Goal: Find specific page/section: Find specific page/section

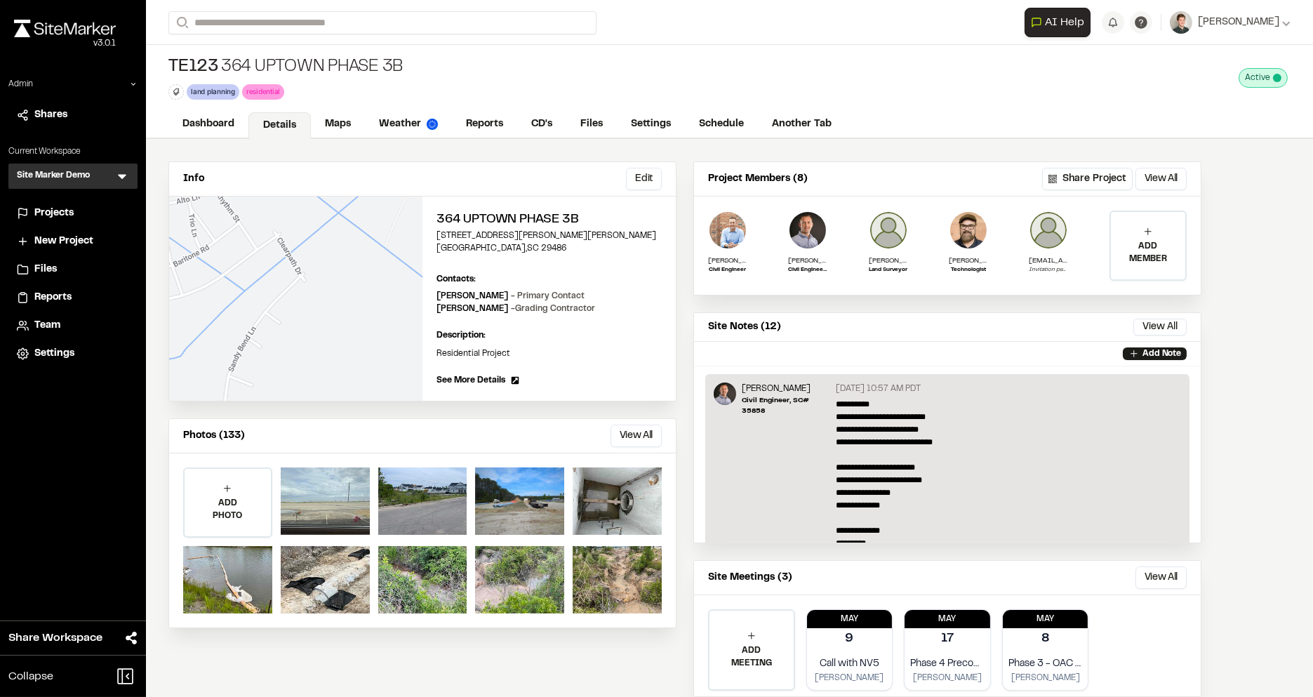
click at [118, 175] on icon at bounding box center [122, 177] width 8 height 5
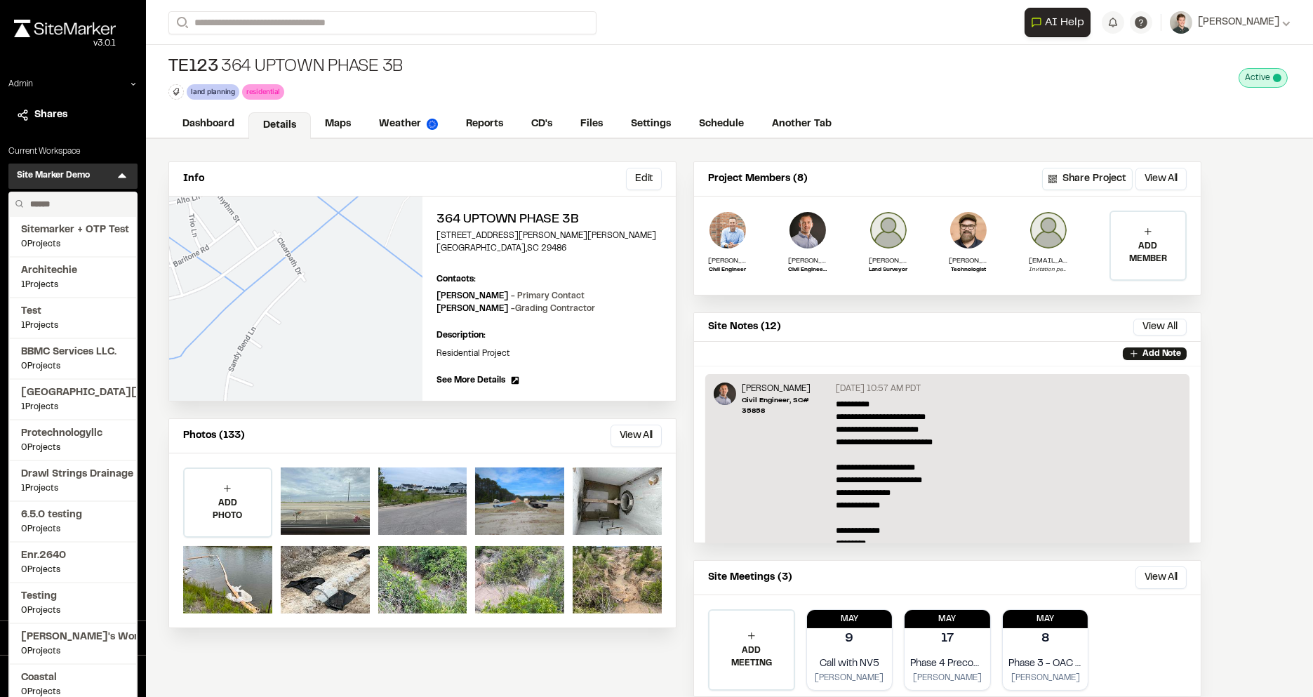
click at [88, 211] on input "text" at bounding box center [78, 204] width 107 height 24
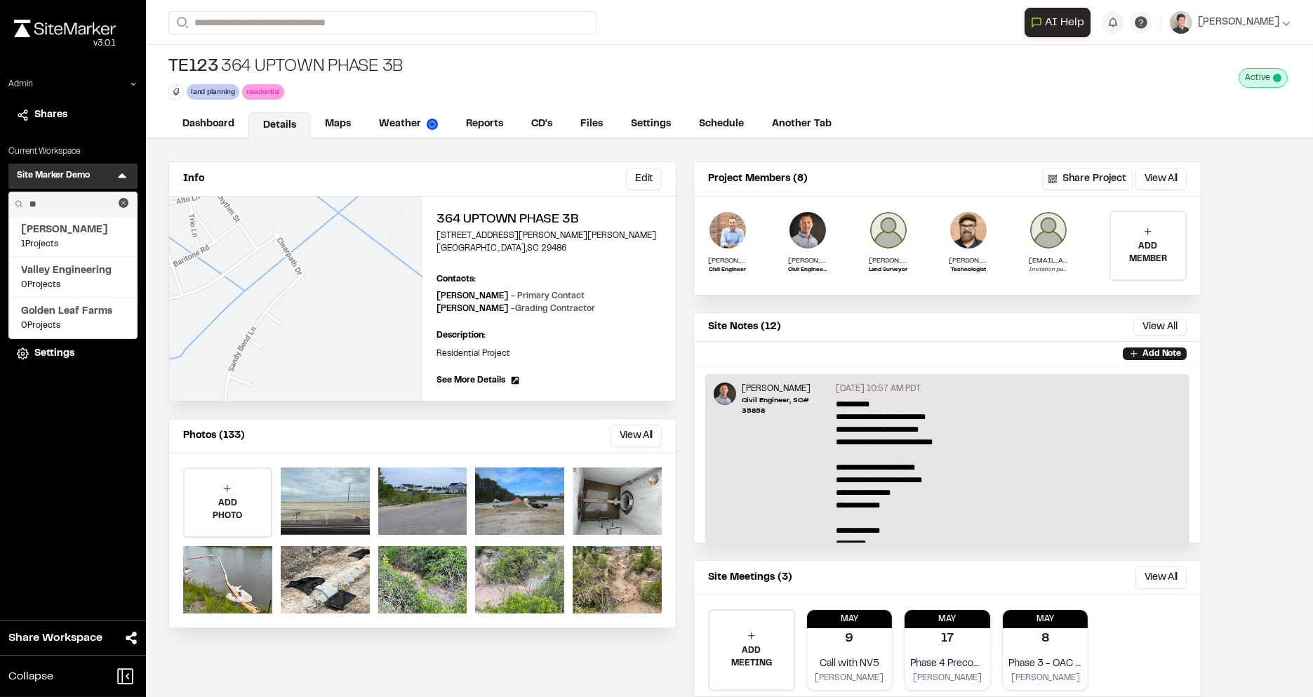
type input "*"
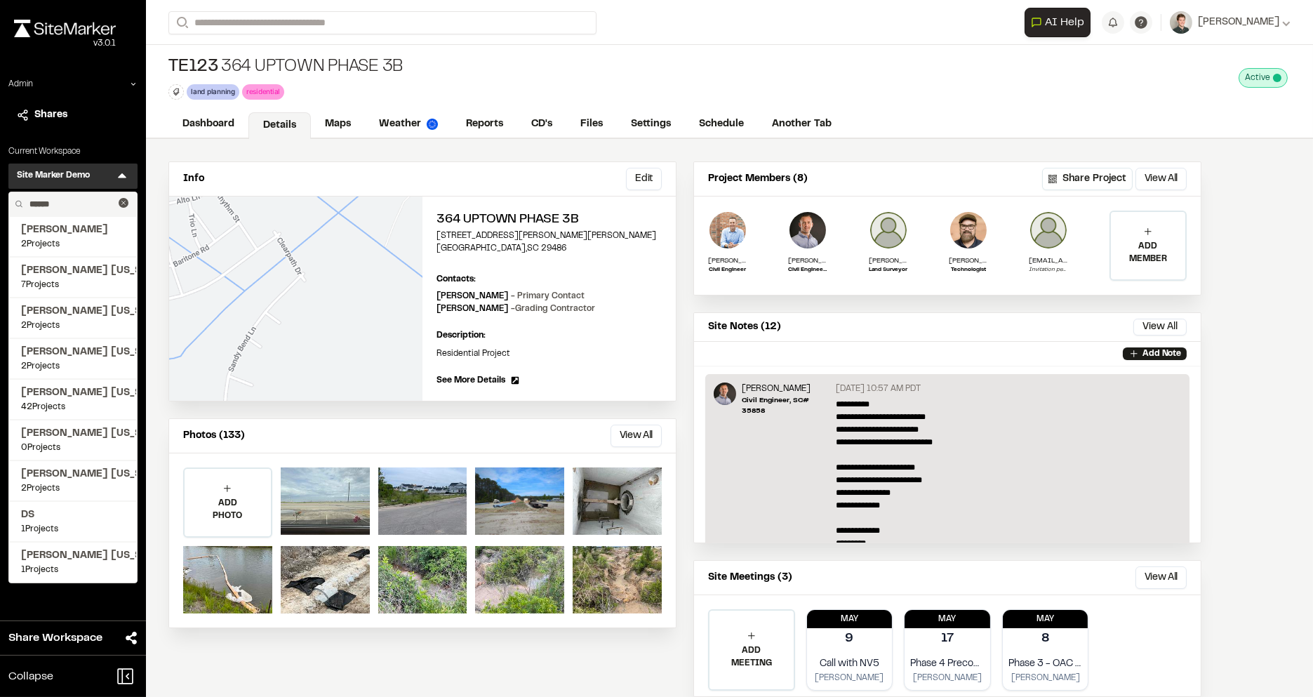
type input "******"
click at [119, 168] on div "Site Marker Demo SM Menu ****** [PERSON_NAME] 2 Projects [PERSON_NAME] [US_STAT…" at bounding box center [72, 176] width 129 height 25
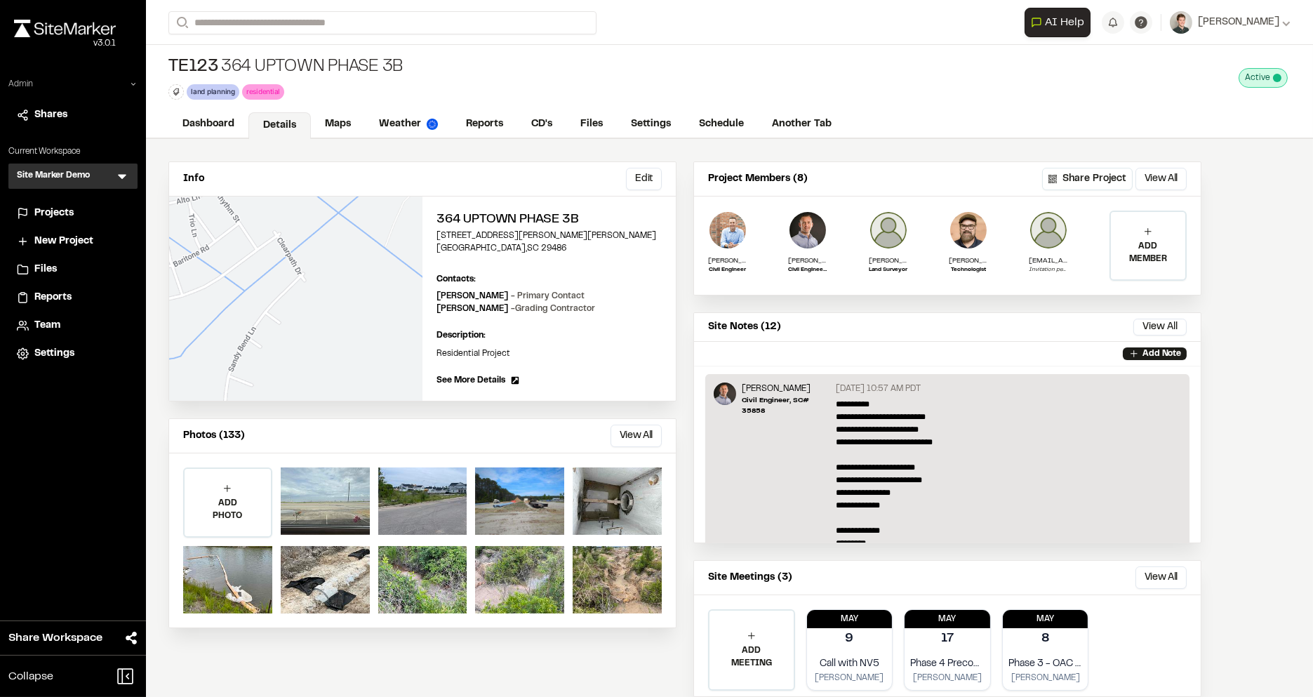
click at [136, 82] on icon at bounding box center [133, 84] width 8 height 8
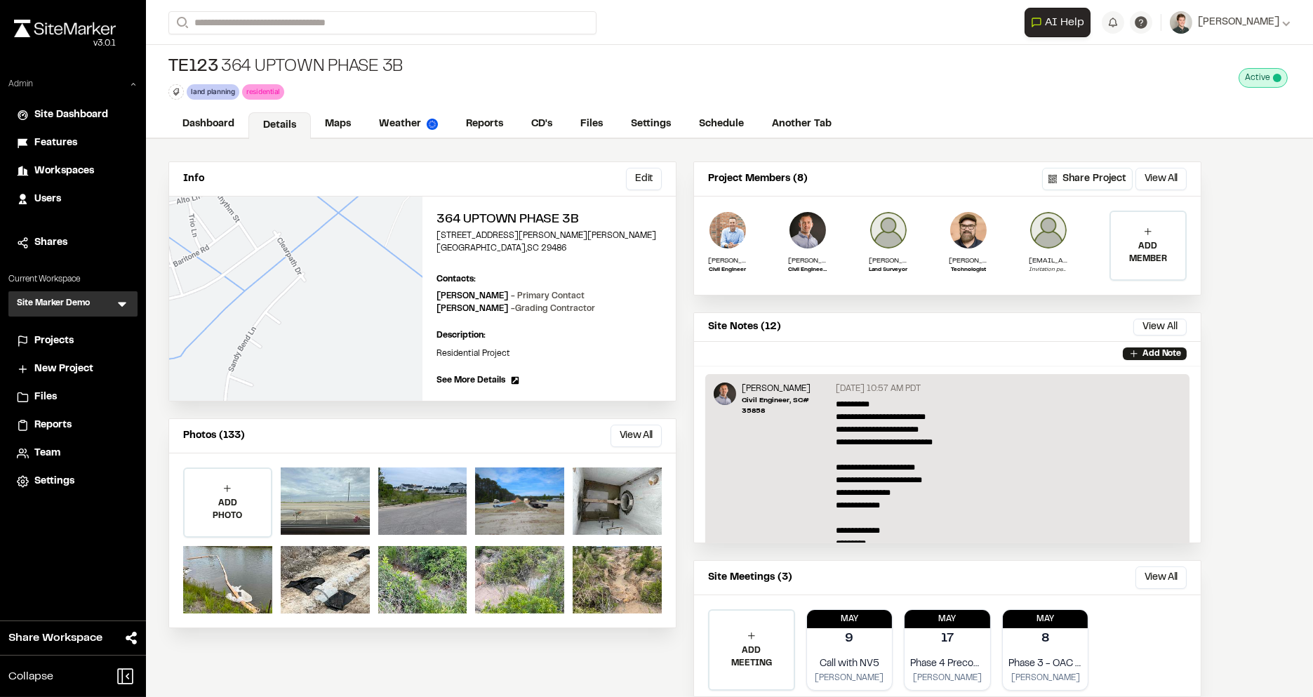
click at [49, 193] on span "Users" at bounding box center [47, 199] width 27 height 15
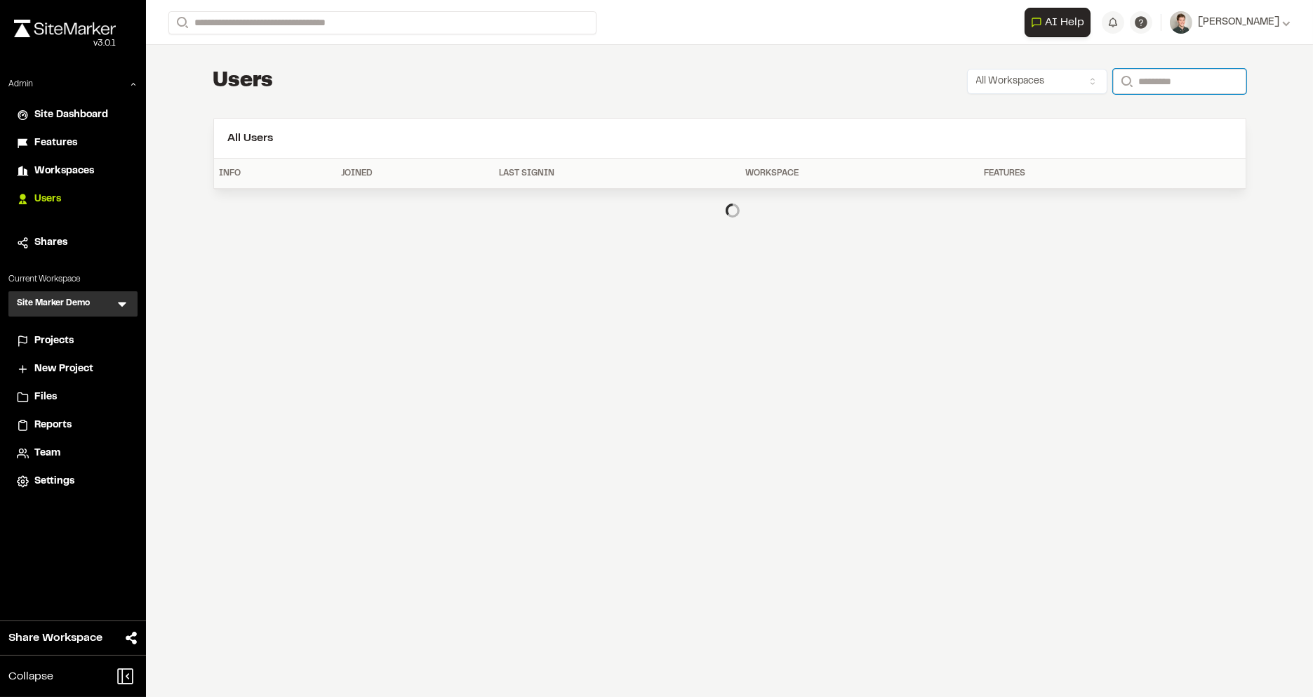
click at [1167, 86] on input "Search" at bounding box center [1179, 81] width 133 height 25
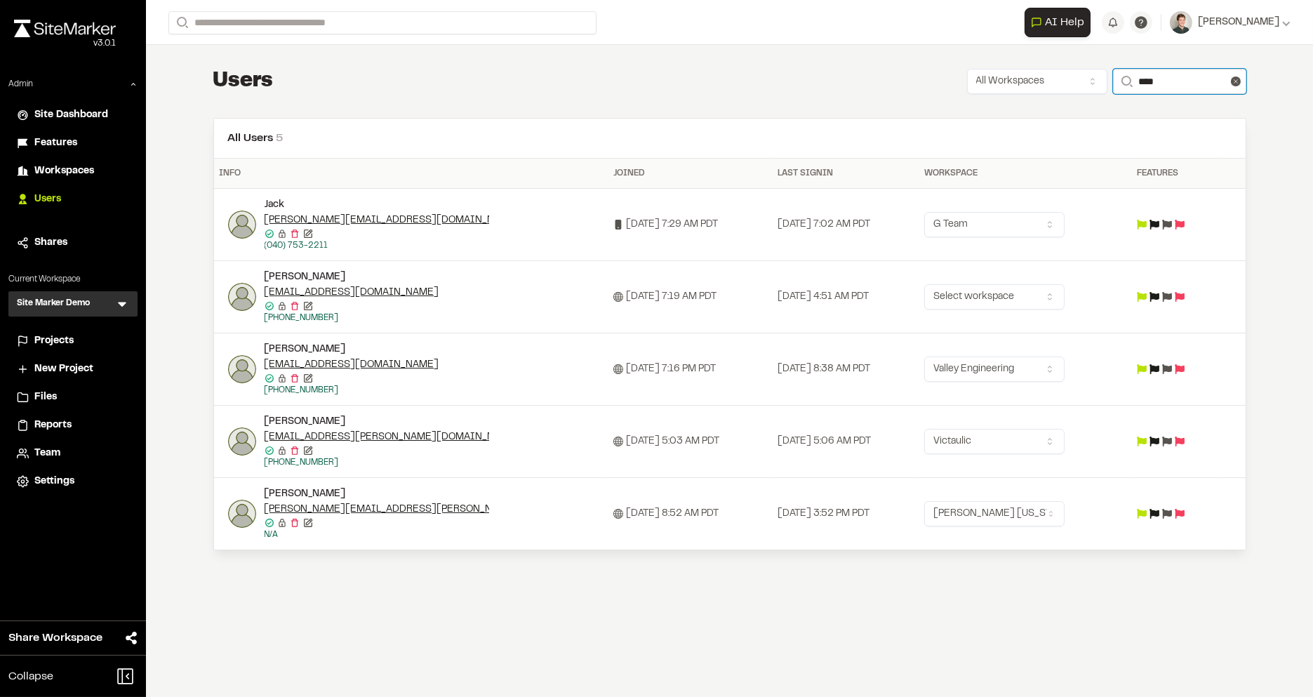
type input "****"
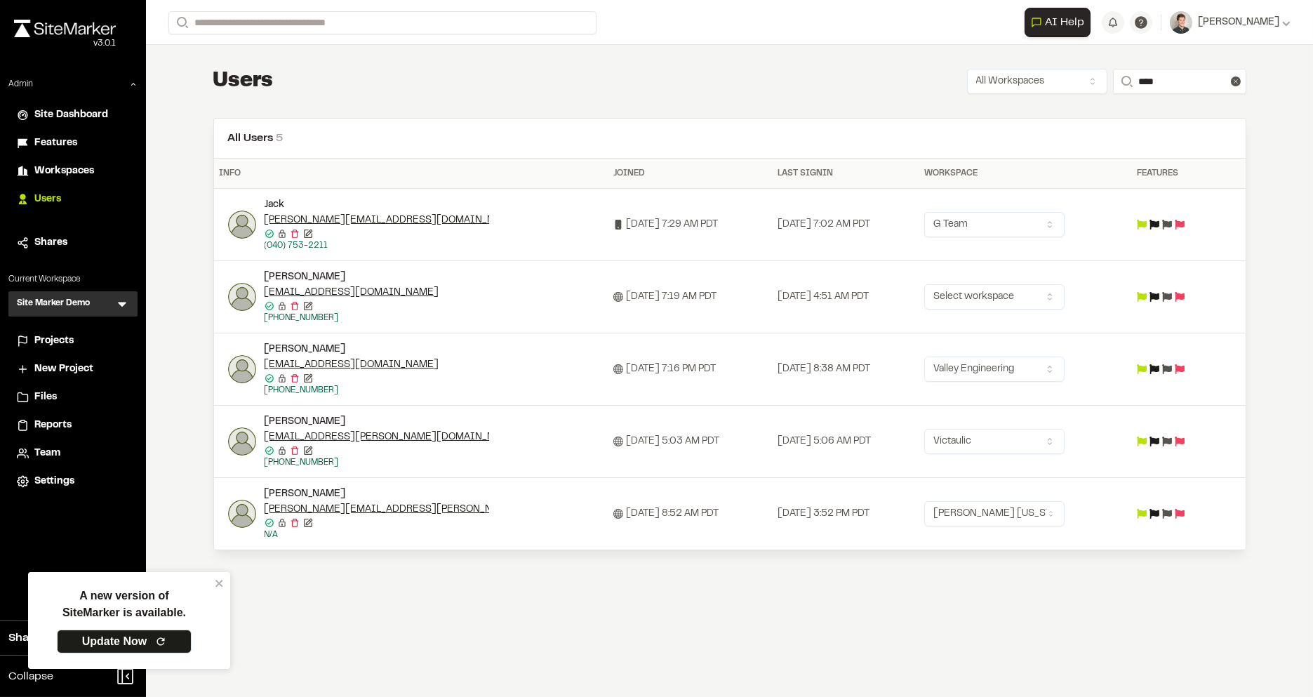
click at [286, 489] on div "[PERSON_NAME]" at bounding box center [377, 493] width 225 height 15
click at [245, 505] on img at bounding box center [242, 514] width 28 height 28
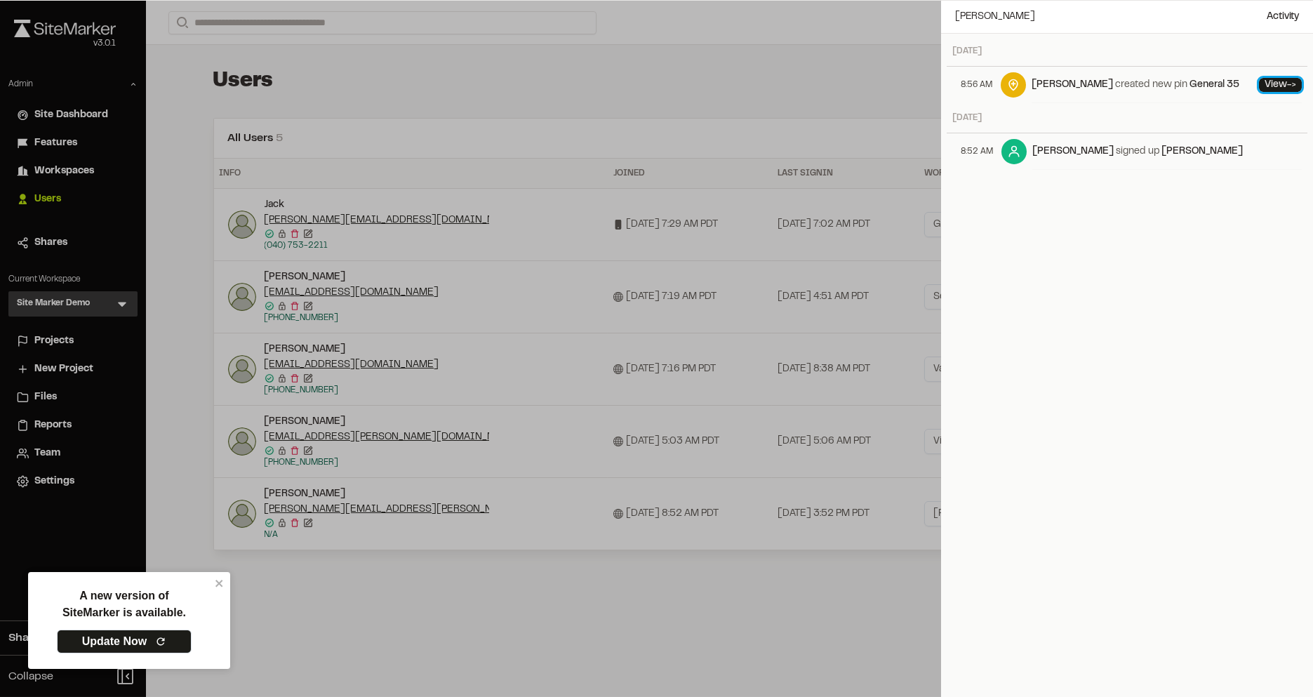
click at [1292, 83] on span "->" at bounding box center [1291, 85] width 9 height 8
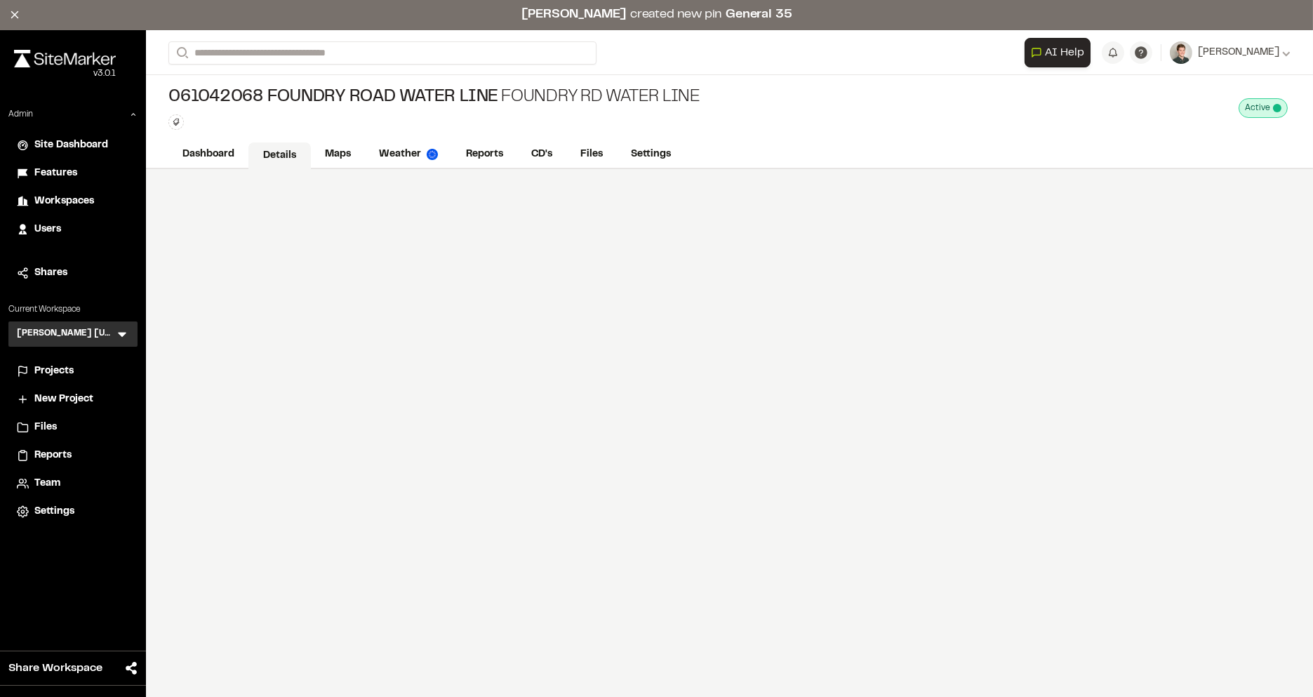
click at [284, 155] on link "Details" at bounding box center [279, 155] width 62 height 27
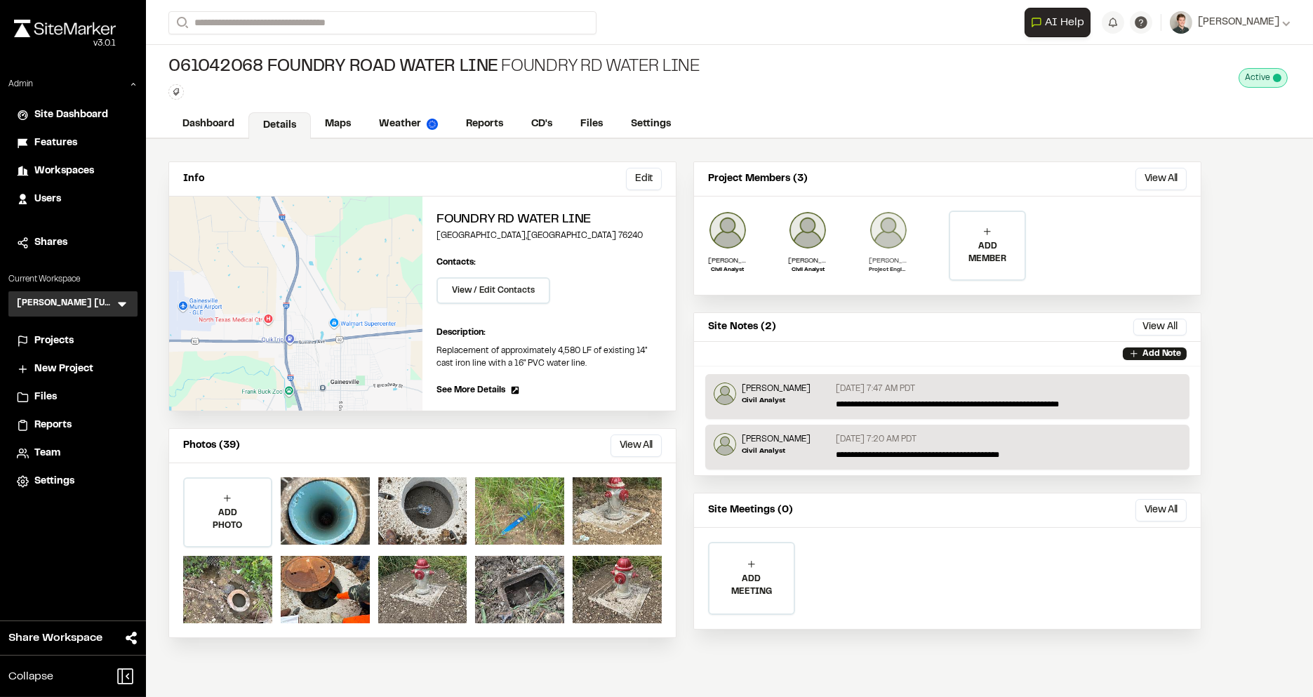
click at [891, 239] on img at bounding box center [888, 230] width 39 height 39
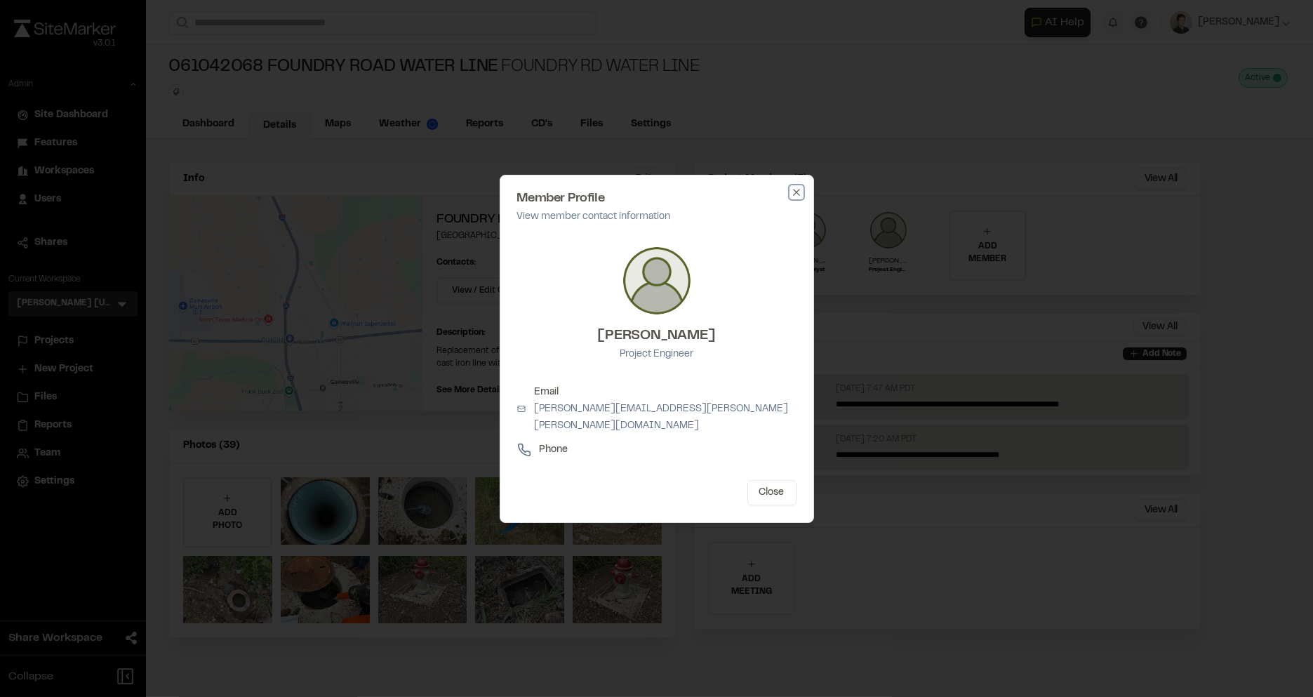
click at [794, 198] on icon "button" at bounding box center [796, 192] width 11 height 11
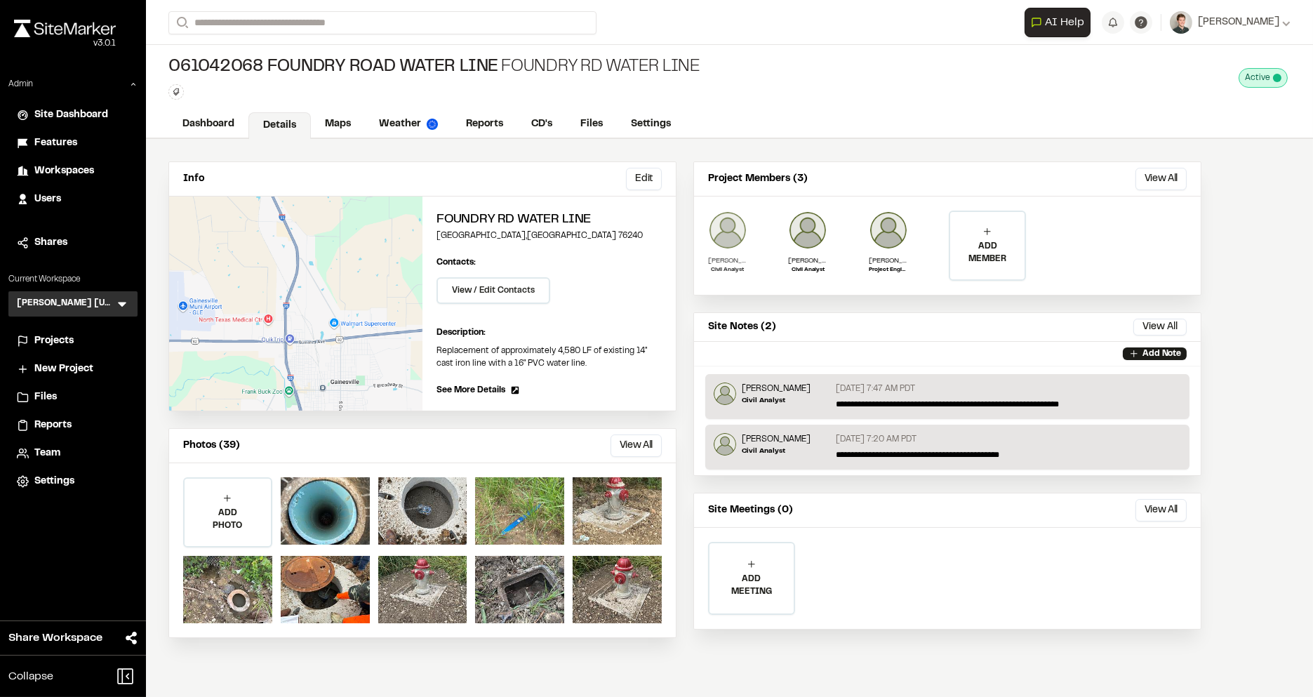
click at [726, 227] on img at bounding box center [727, 230] width 39 height 39
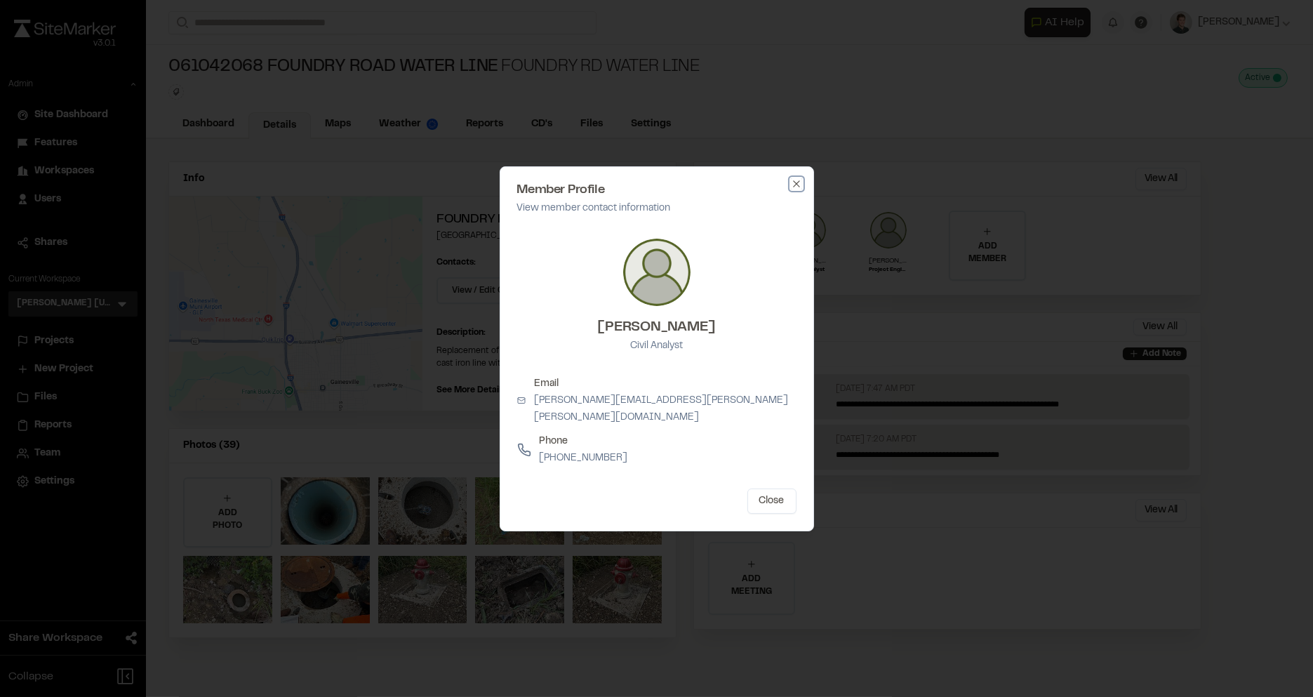
click at [795, 190] on icon "button" at bounding box center [796, 183] width 11 height 11
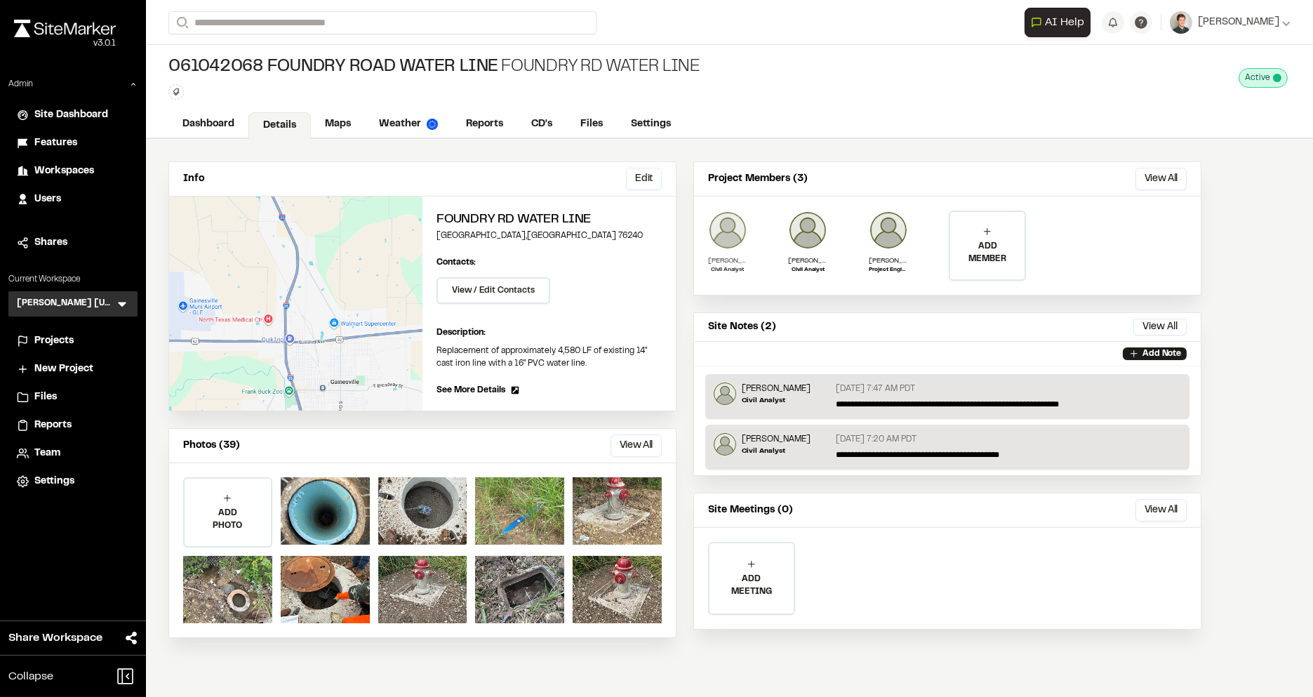
click at [719, 225] on img at bounding box center [727, 230] width 39 height 39
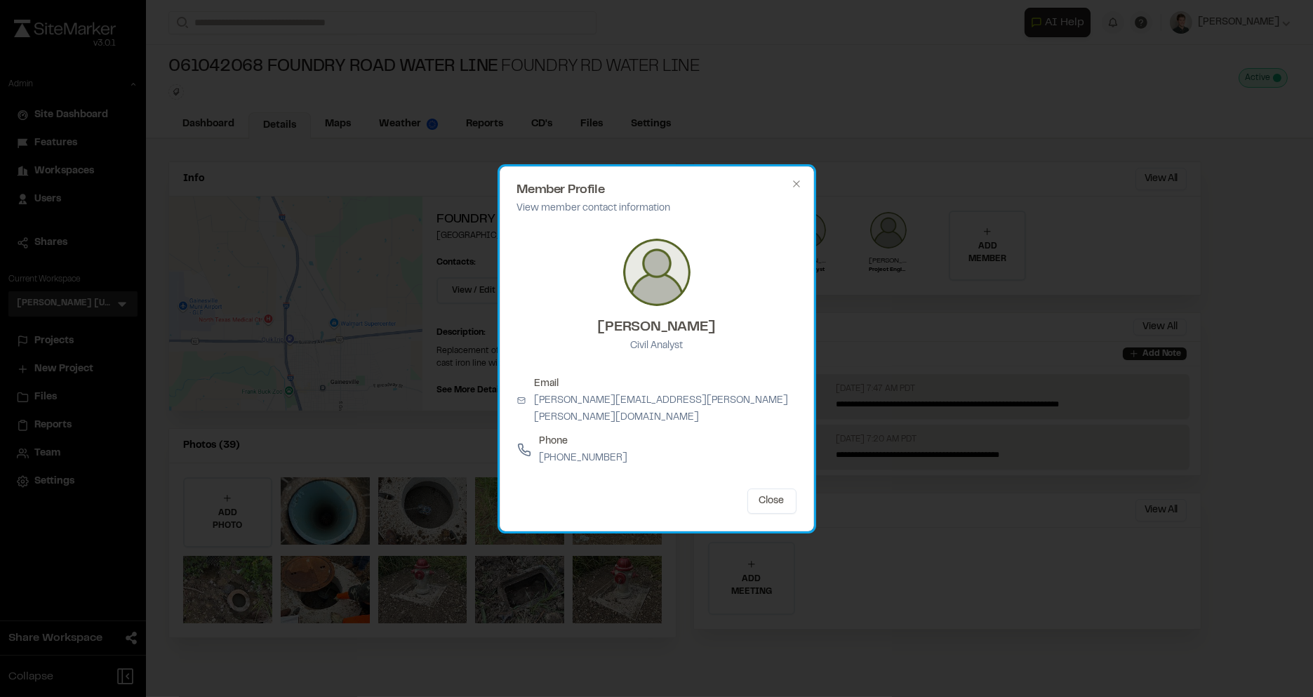
click at [800, 185] on div "Member Profile View member contact information Matthew Ontiveros Civil Analyst …" at bounding box center [657, 348] width 314 height 365
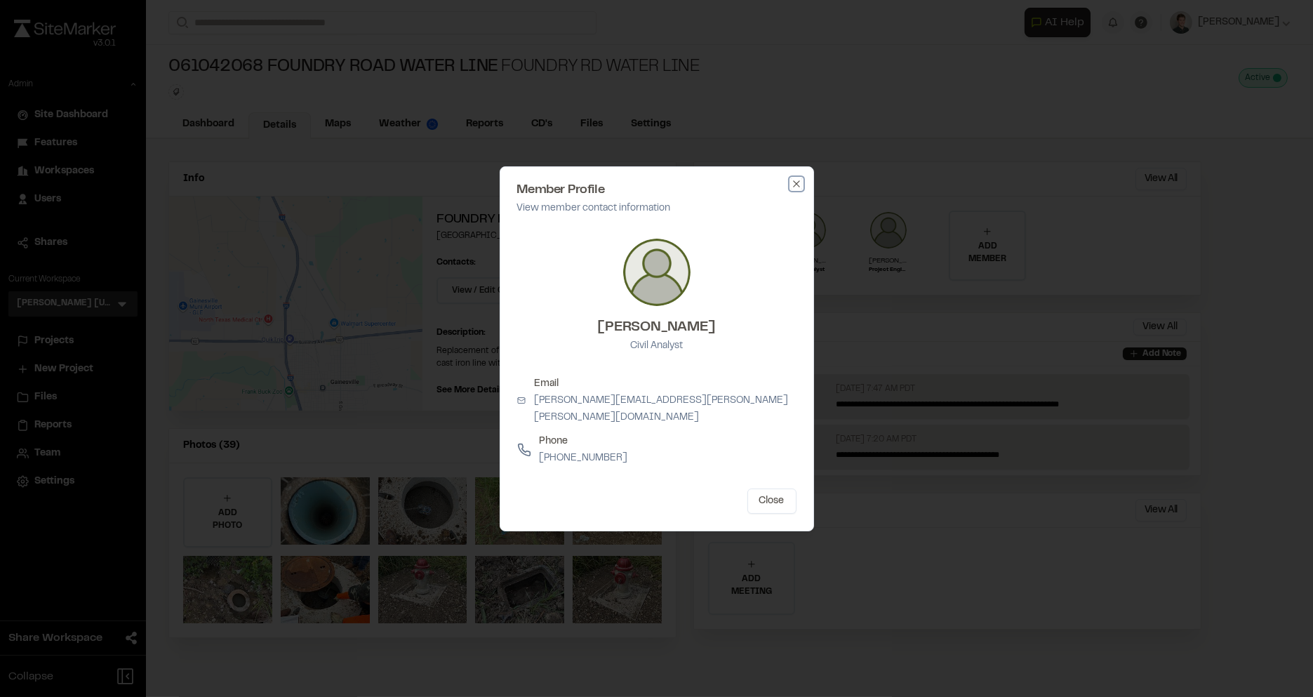
click at [797, 189] on icon "button" at bounding box center [796, 183] width 11 height 11
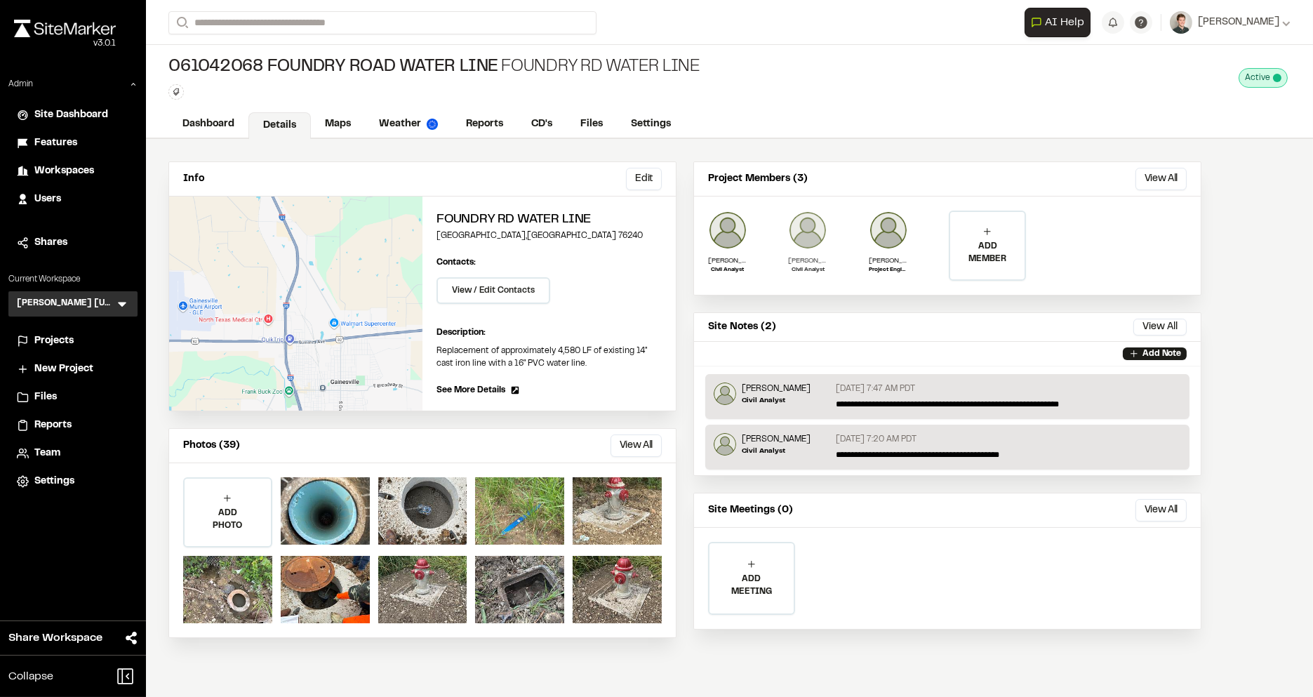
click at [798, 216] on img at bounding box center [807, 230] width 39 height 39
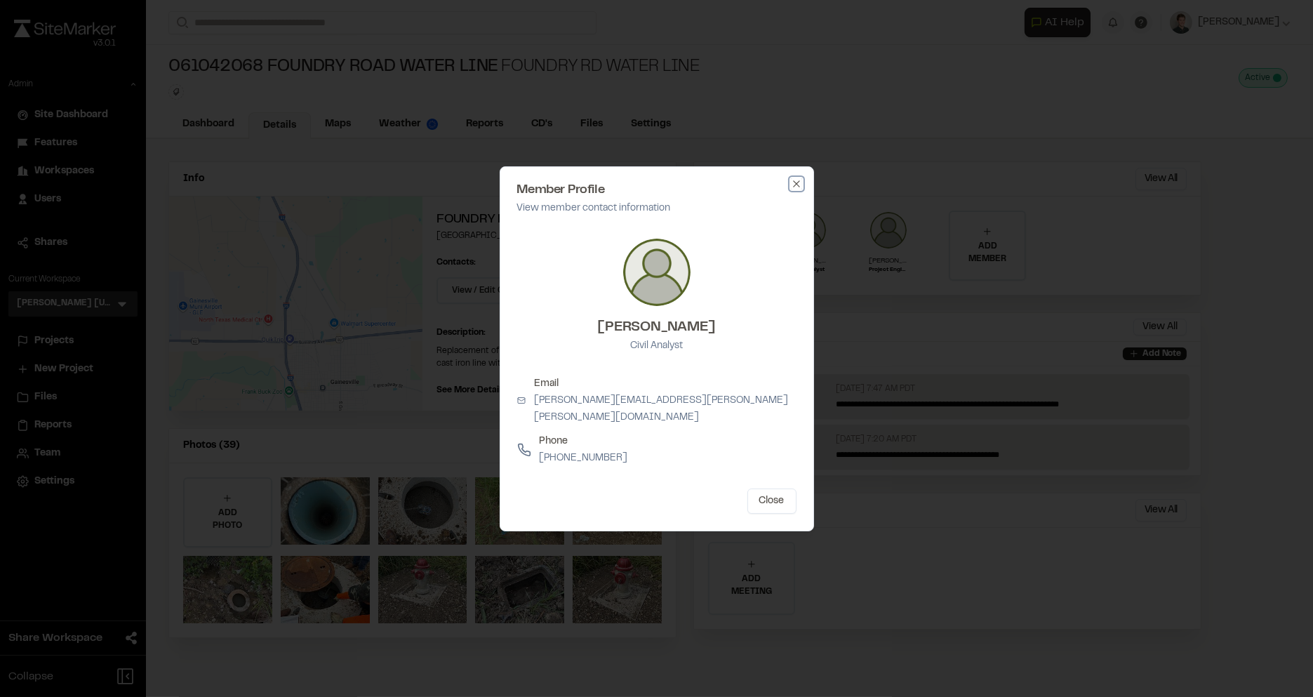
click at [802, 187] on icon "button" at bounding box center [796, 183] width 11 height 11
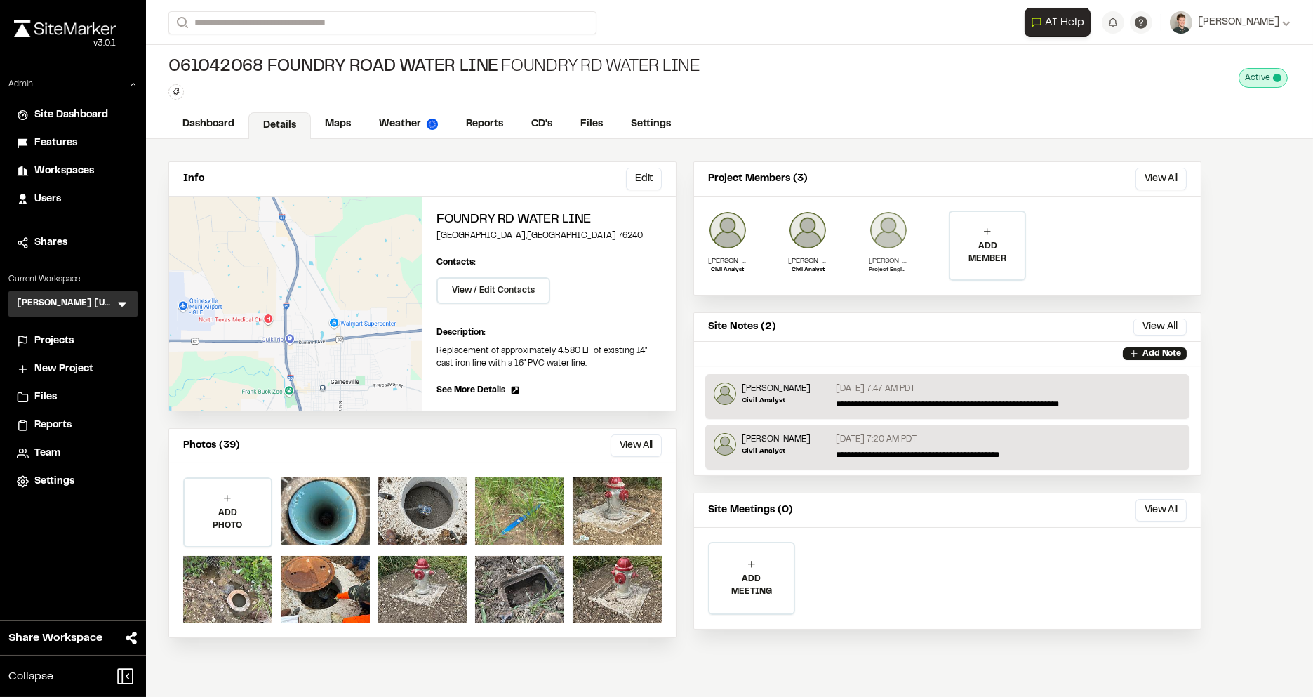
click at [875, 218] on img at bounding box center [888, 230] width 39 height 39
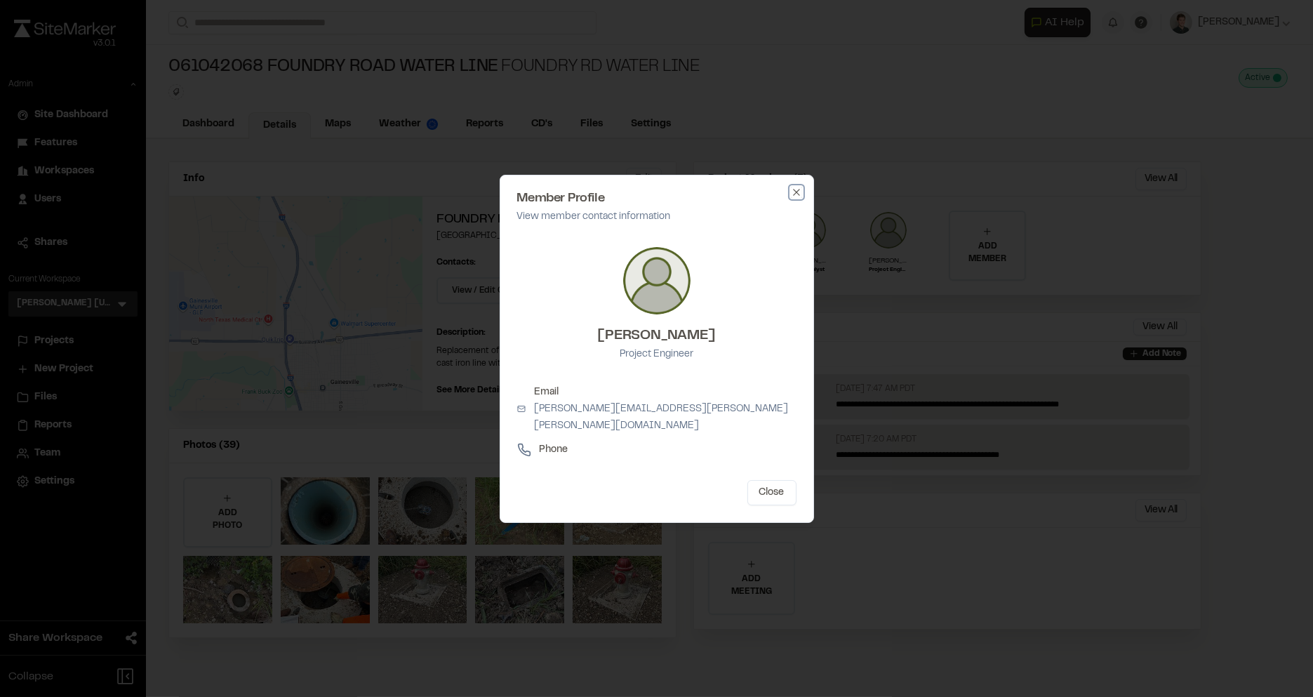
click at [792, 198] on icon "button" at bounding box center [796, 192] width 11 height 11
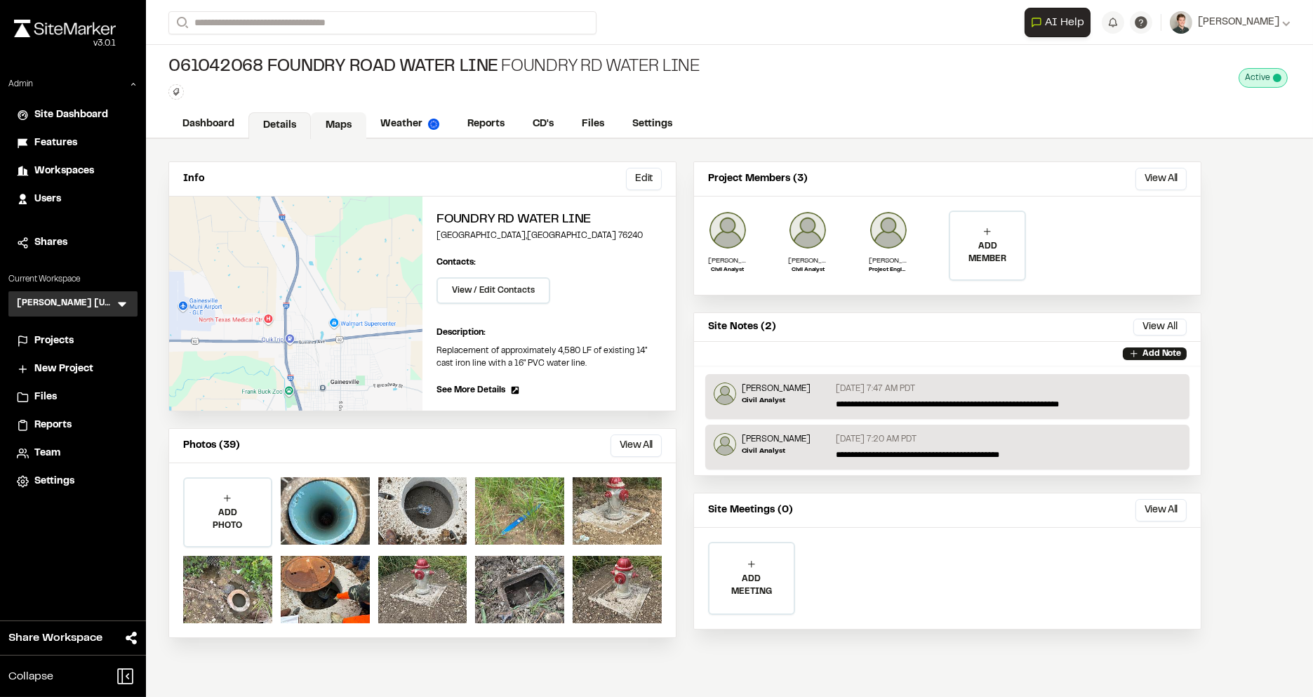
click at [331, 123] on link "Maps" at bounding box center [338, 125] width 55 height 27
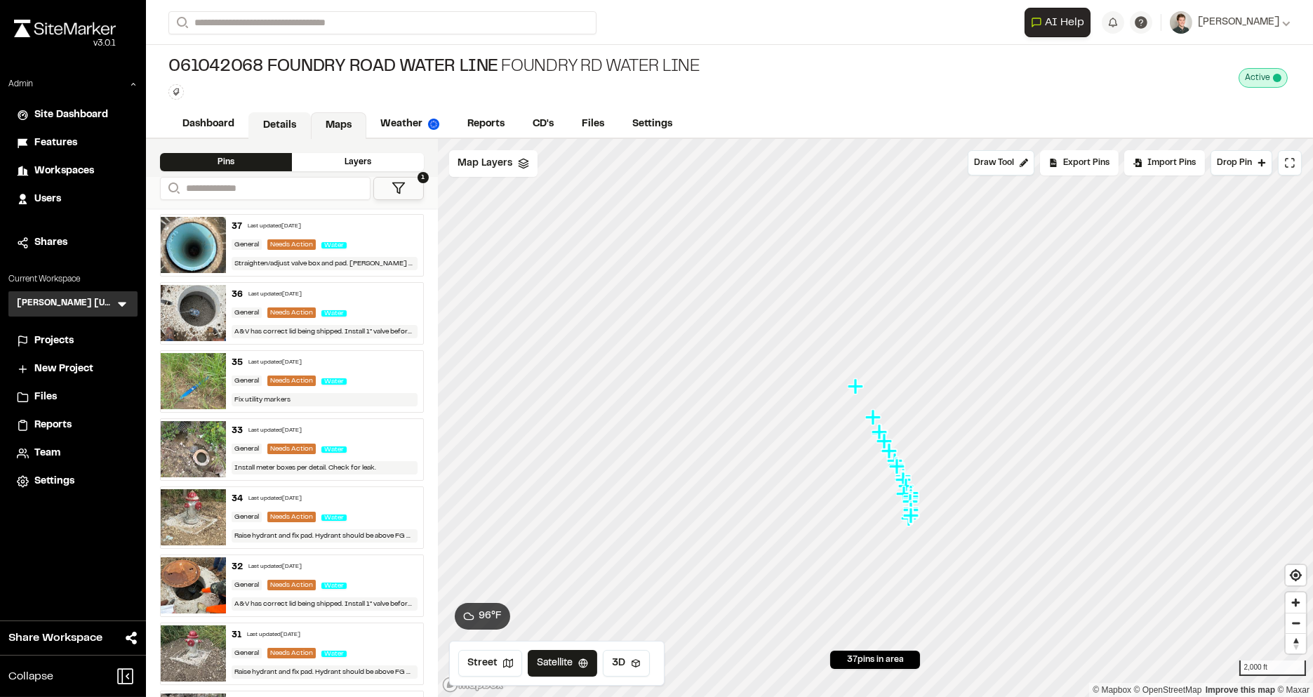
click at [271, 123] on link "Details" at bounding box center [279, 125] width 62 height 27
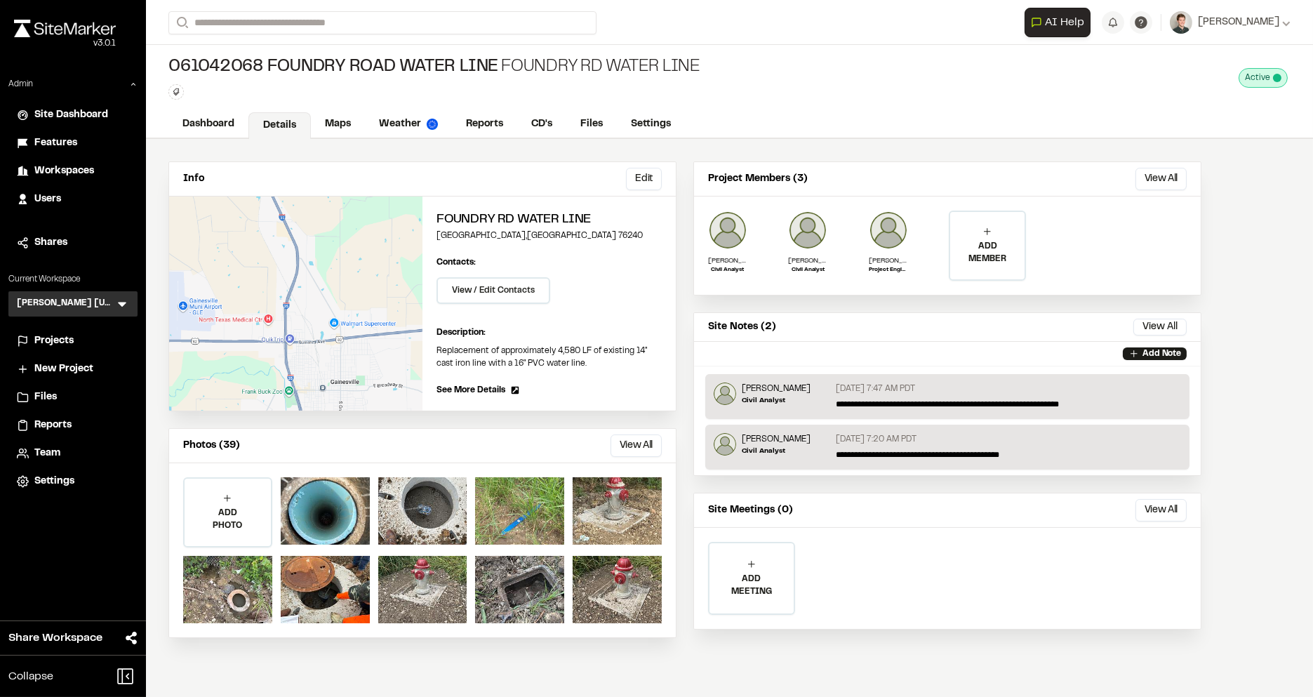
click at [115, 303] on icon at bounding box center [122, 304] width 14 height 14
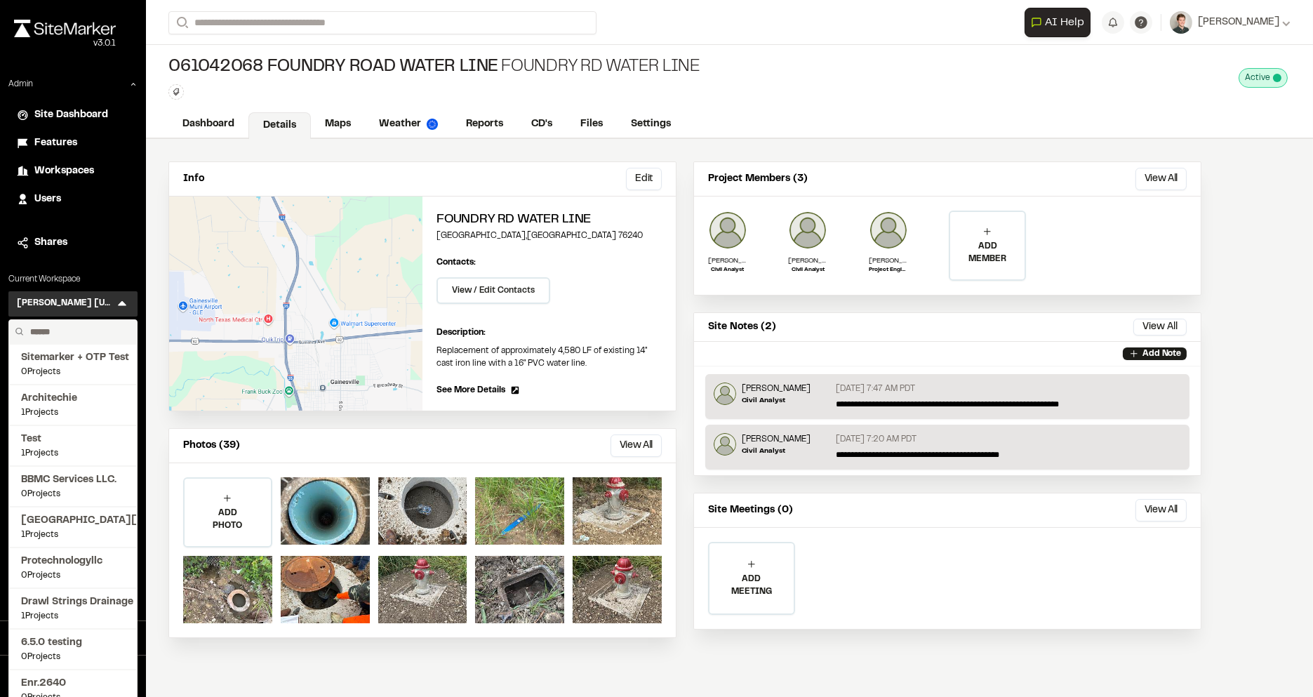
click at [154, 171] on div "Info Edit Edit Foundry Rd Water Line Gainesville , TX 76240 Edit Contacts: View…" at bounding box center [685, 404] width 1078 height 530
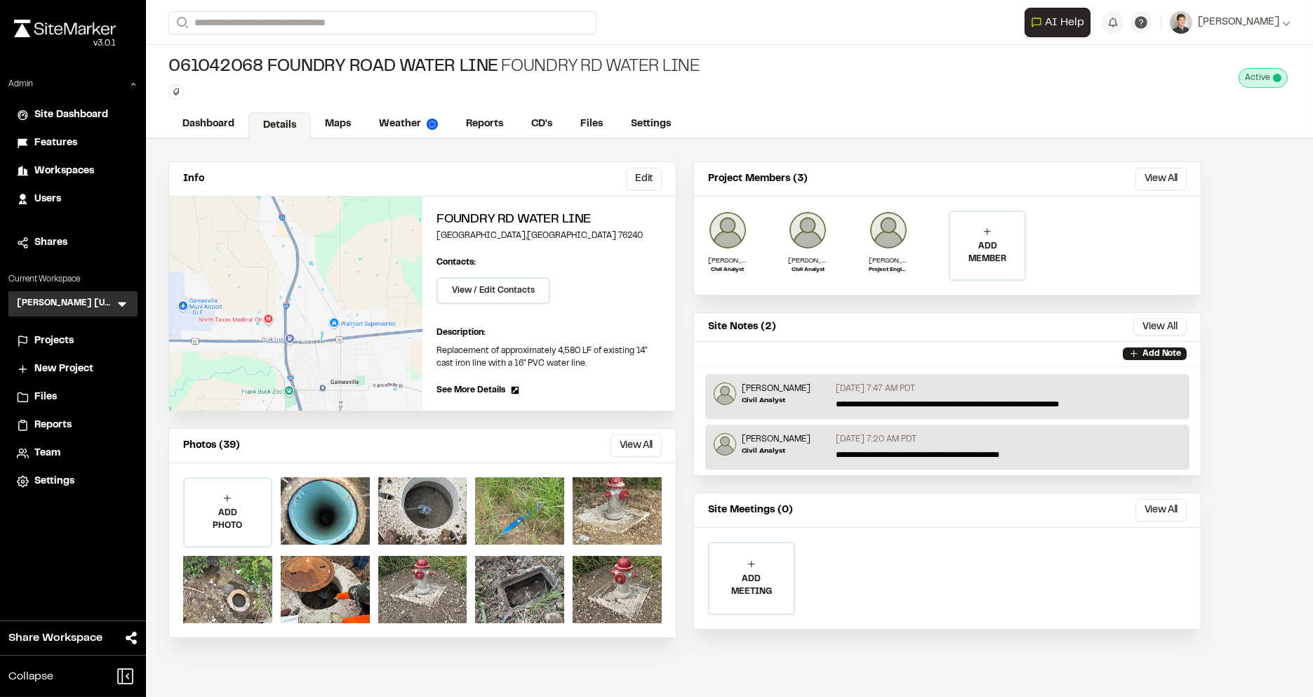
click at [57, 194] on span "Users" at bounding box center [47, 199] width 27 height 15
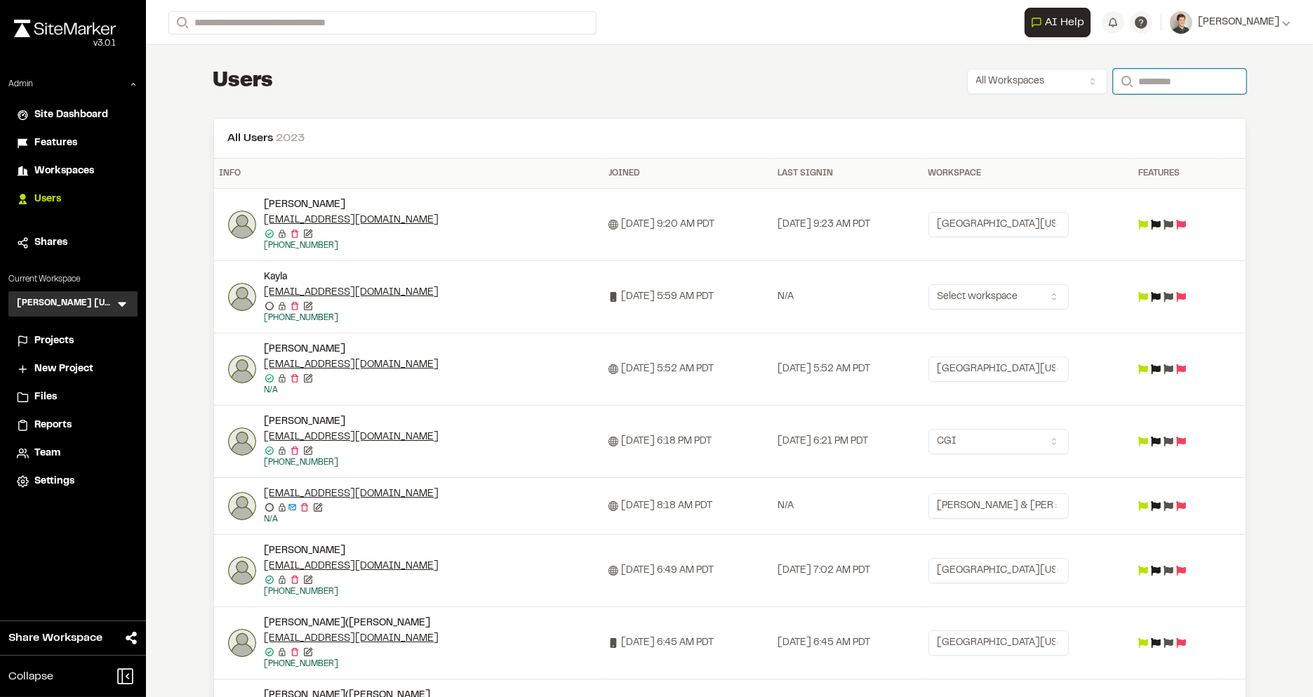
click at [1134, 71] on input "Search" at bounding box center [1179, 81] width 133 height 25
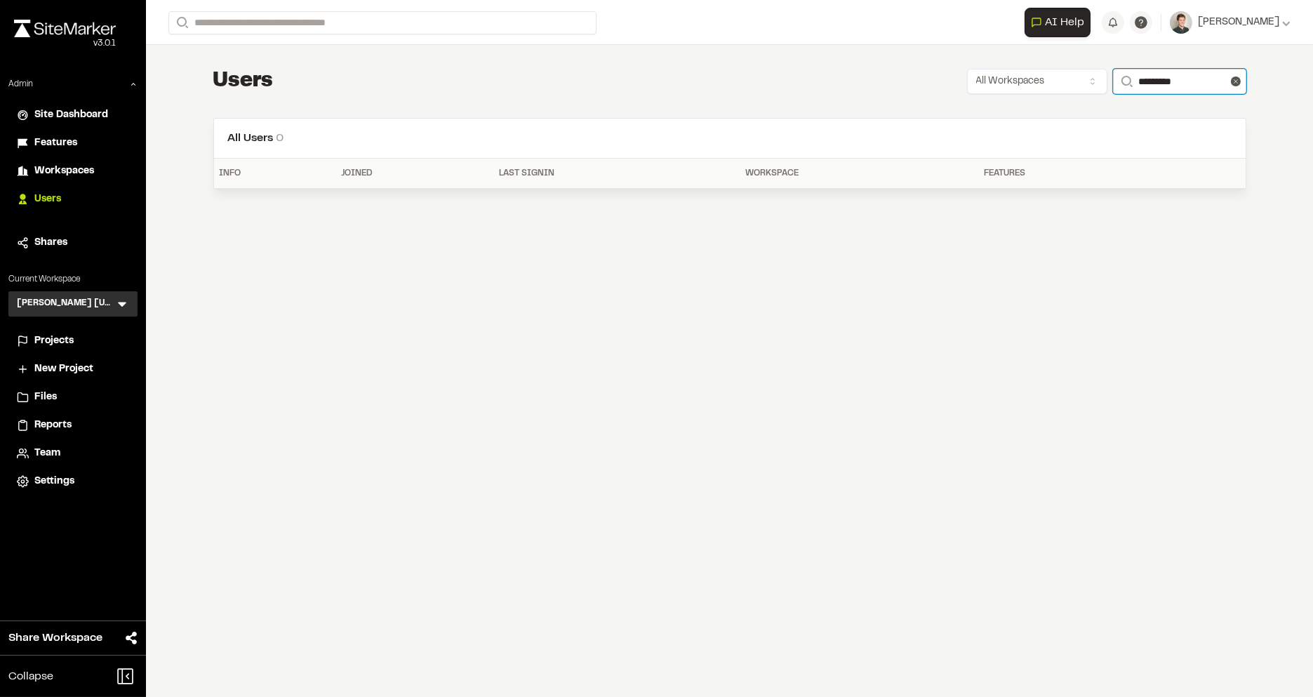
type input "*********"
